Goal: Transaction & Acquisition: Register for event/course

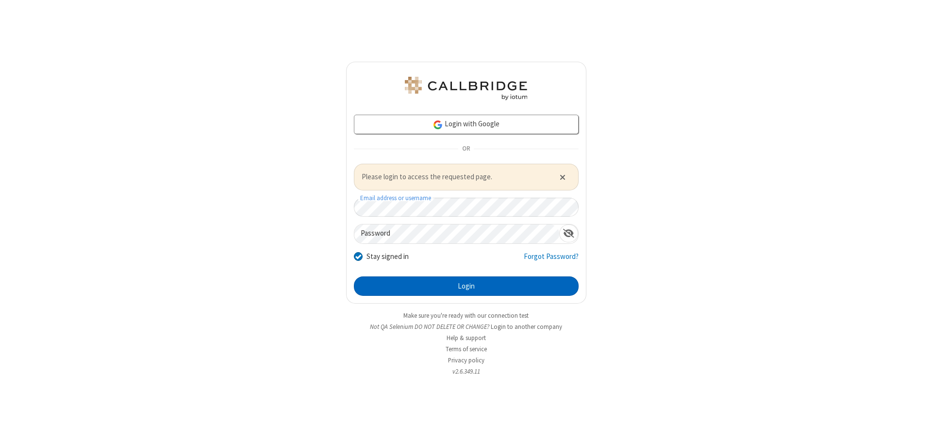
click at [466, 286] on button "Login" at bounding box center [466, 285] width 225 height 19
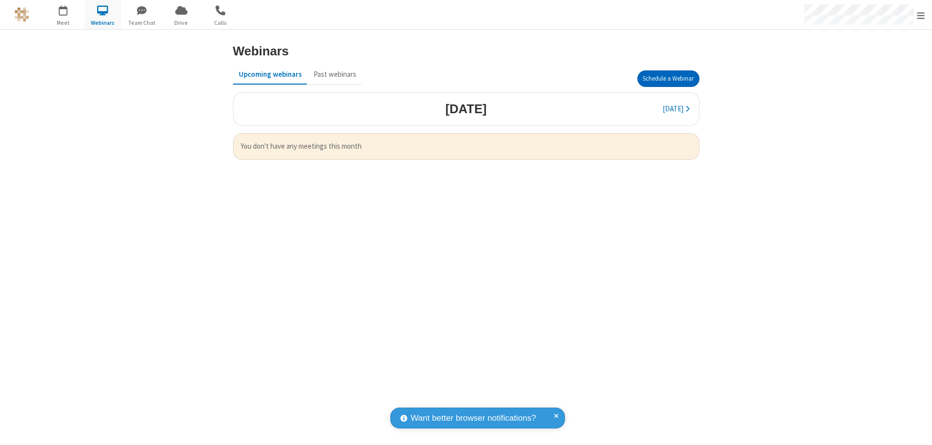
click at [668, 79] on button "Schedule a Webinar" at bounding box center [669, 78] width 62 height 17
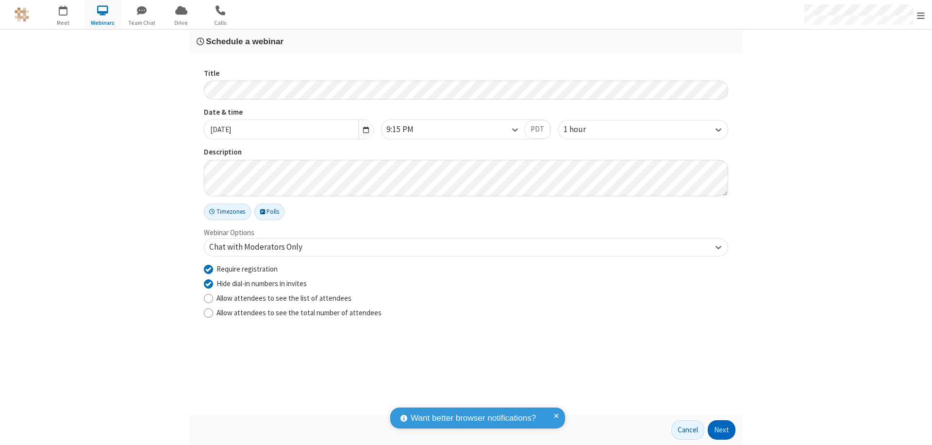
click at [722, 430] on button "Next" at bounding box center [722, 429] width 28 height 19
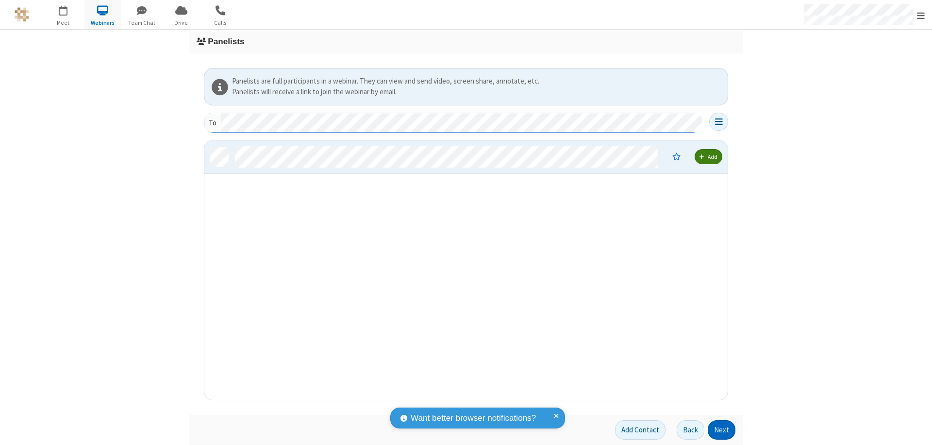
click at [722, 430] on button "Next" at bounding box center [722, 429] width 28 height 19
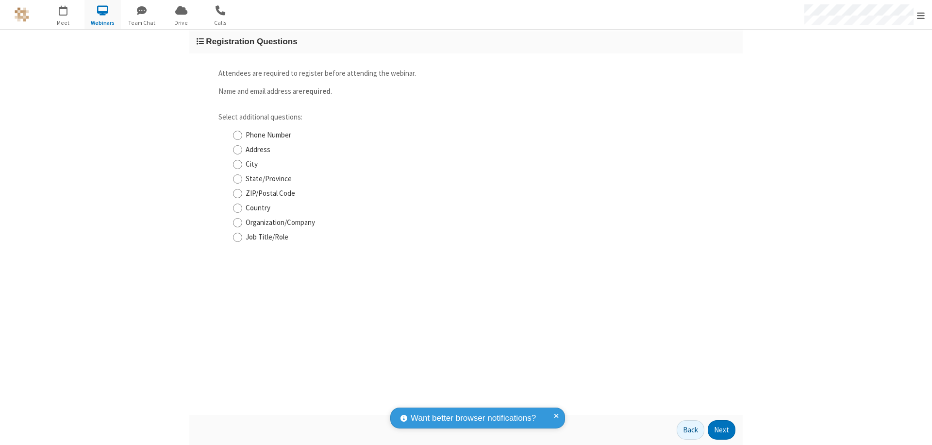
click at [237, 135] on input "Phone Number" at bounding box center [237, 135] width 9 height 10
checkbox input "true"
click at [722, 430] on button "Next" at bounding box center [722, 429] width 28 height 19
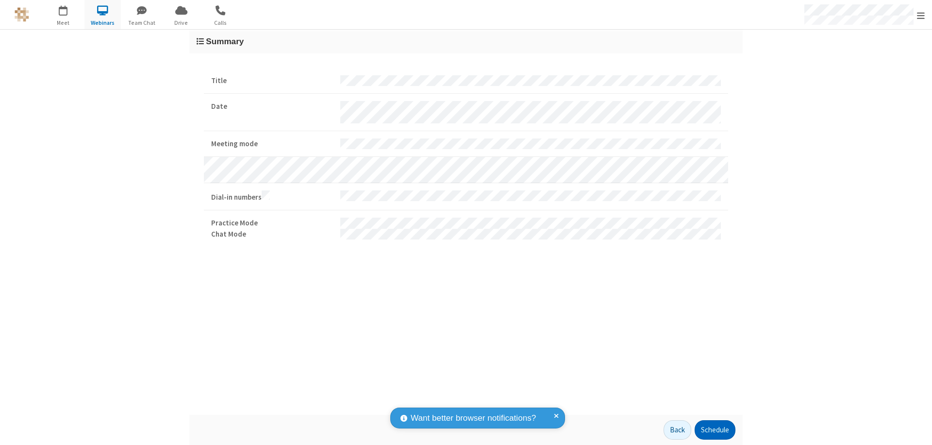
click at [715, 430] on button "Schedule" at bounding box center [715, 429] width 41 height 19
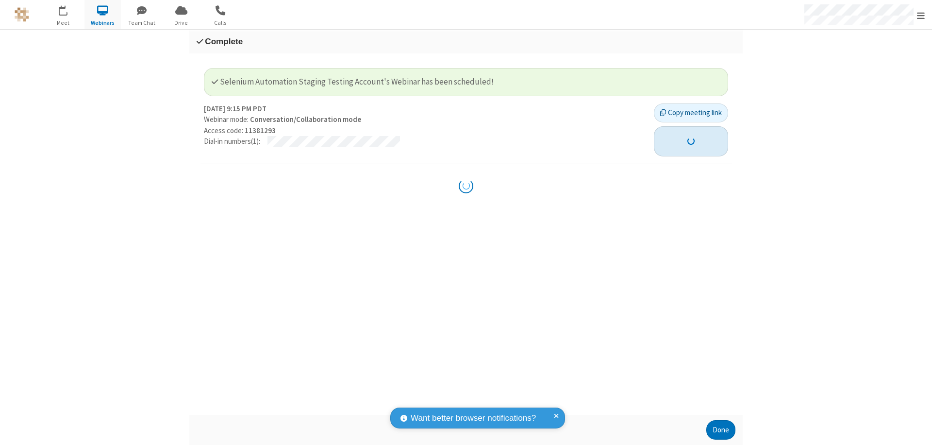
click at [686, 135] on button "button" at bounding box center [691, 141] width 74 height 30
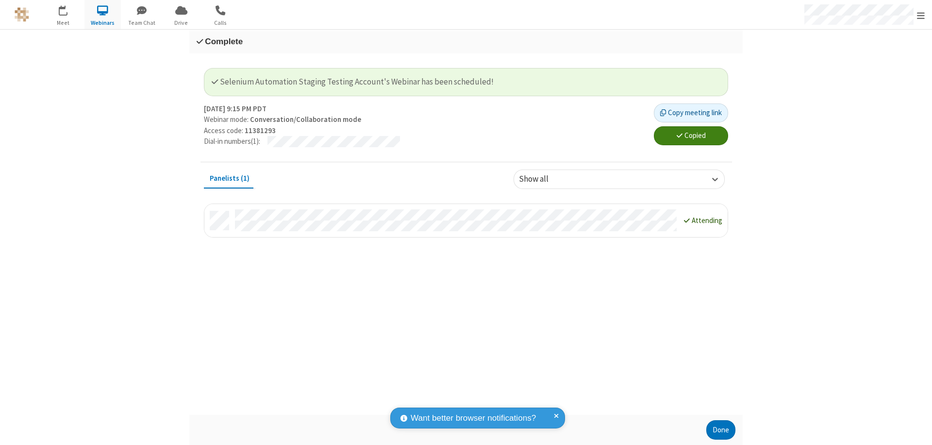
click at [721, 430] on button "Done" at bounding box center [721, 429] width 29 height 19
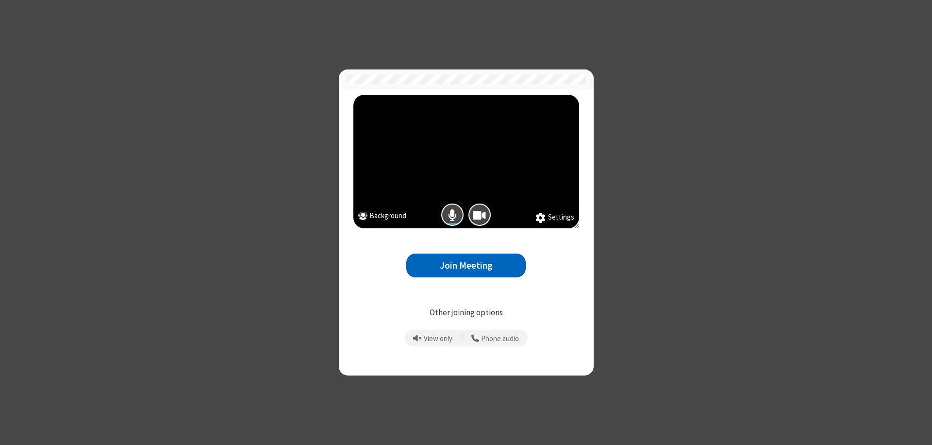
click at [466, 265] on button "Join Meeting" at bounding box center [465, 265] width 119 height 24
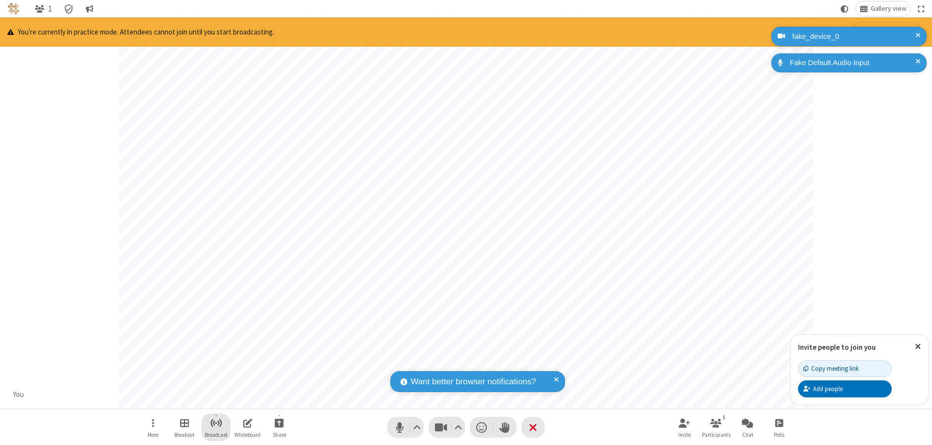
click at [216, 422] on span "Start broadcast" at bounding box center [216, 423] width 12 height 12
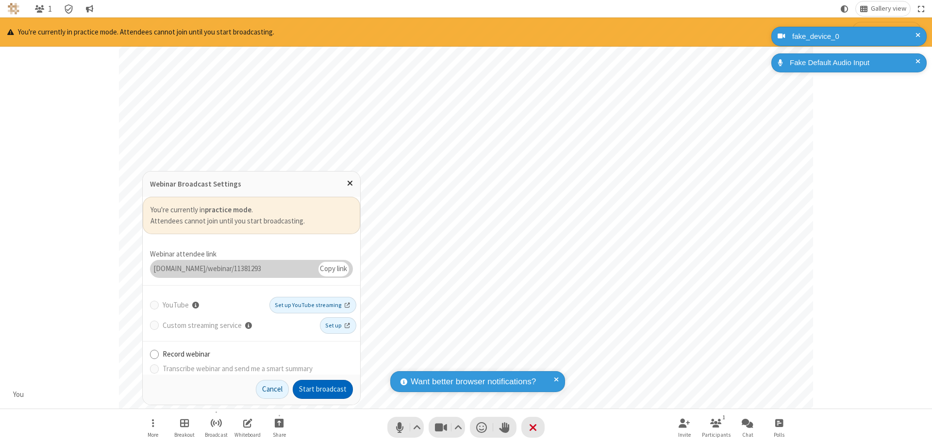
click at [323, 389] on button "Start broadcast" at bounding box center [323, 389] width 60 height 19
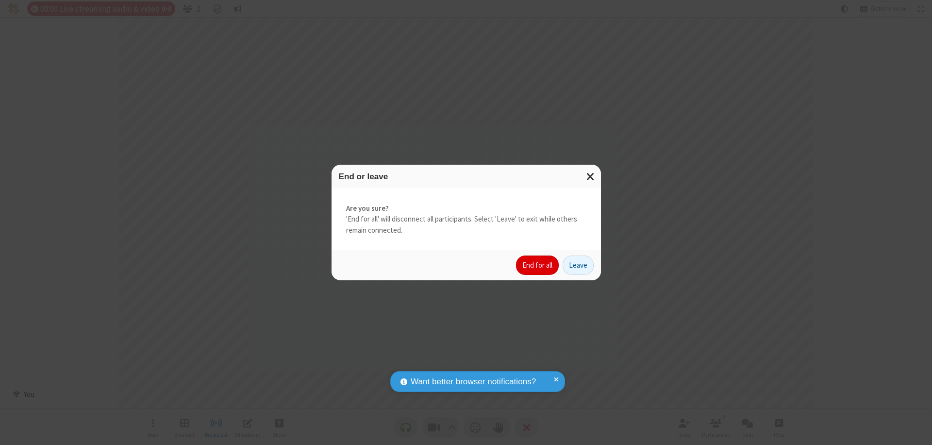
click at [538, 265] on button "End for all" at bounding box center [537, 264] width 43 height 19
